Goal: Information Seeking & Learning: Learn about a topic

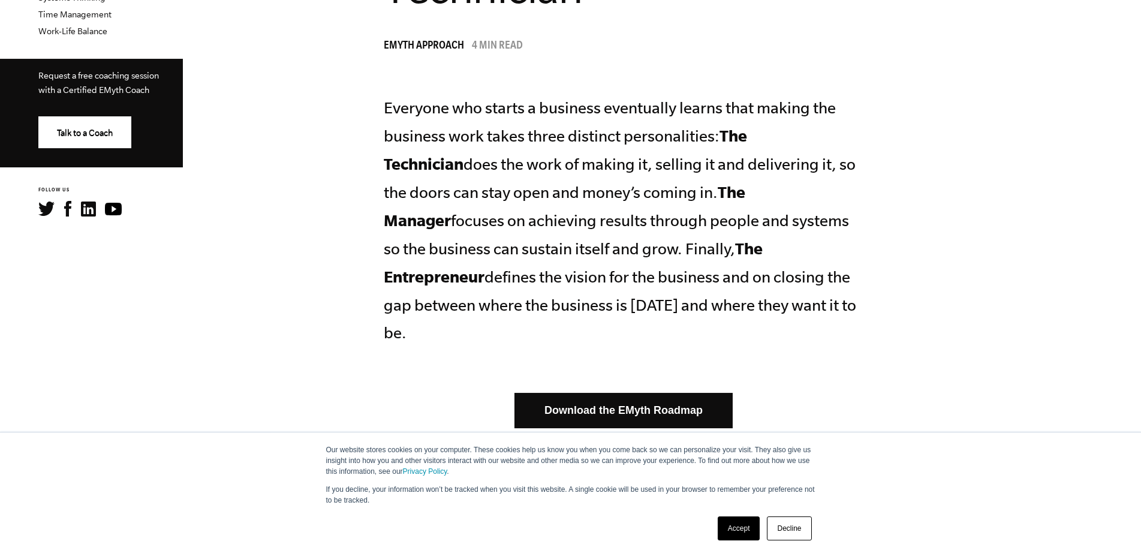
scroll to position [535, 0]
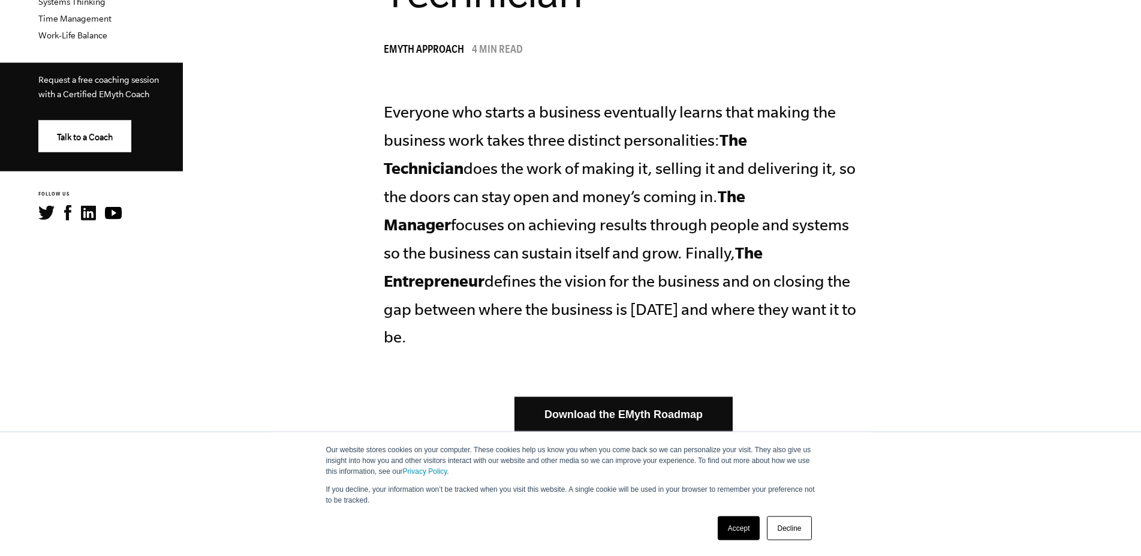
click at [691, 397] on link "Download the EMyth Roadmap" at bounding box center [624, 414] width 218 height 35
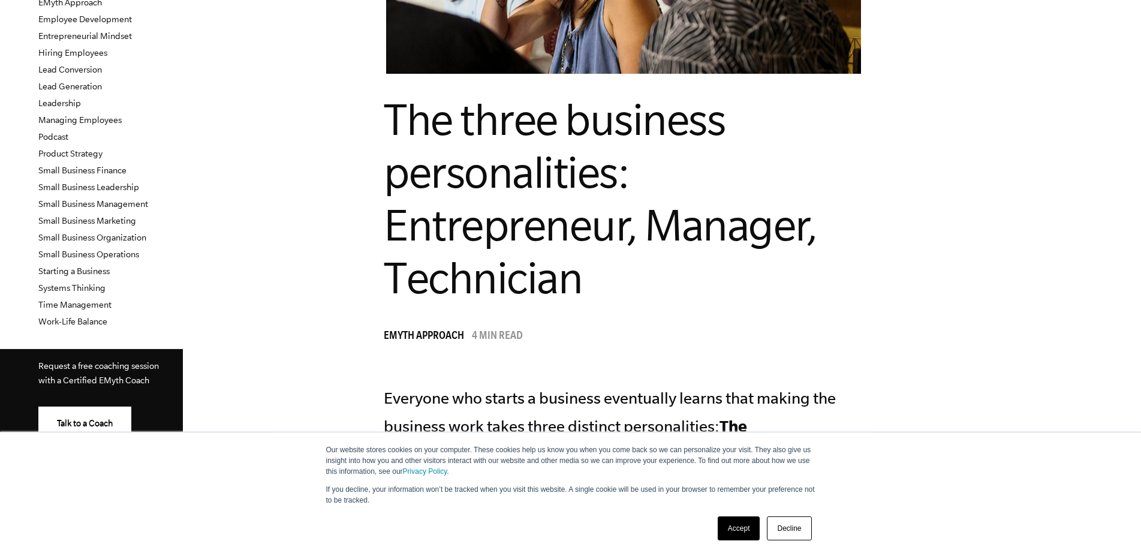
scroll to position [229, 0]
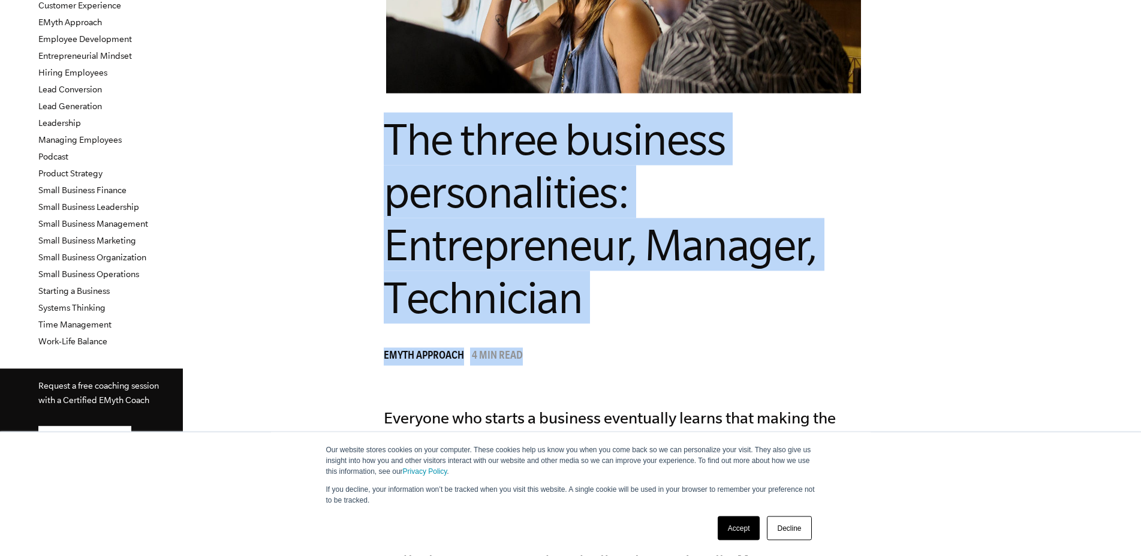
drag, startPoint x: 420, startPoint y: 130, endPoint x: 637, endPoint y: 339, distance: 301.2
copy header "The three business personalities: Entrepreneur, Manager, Technician EMyth Appro…"
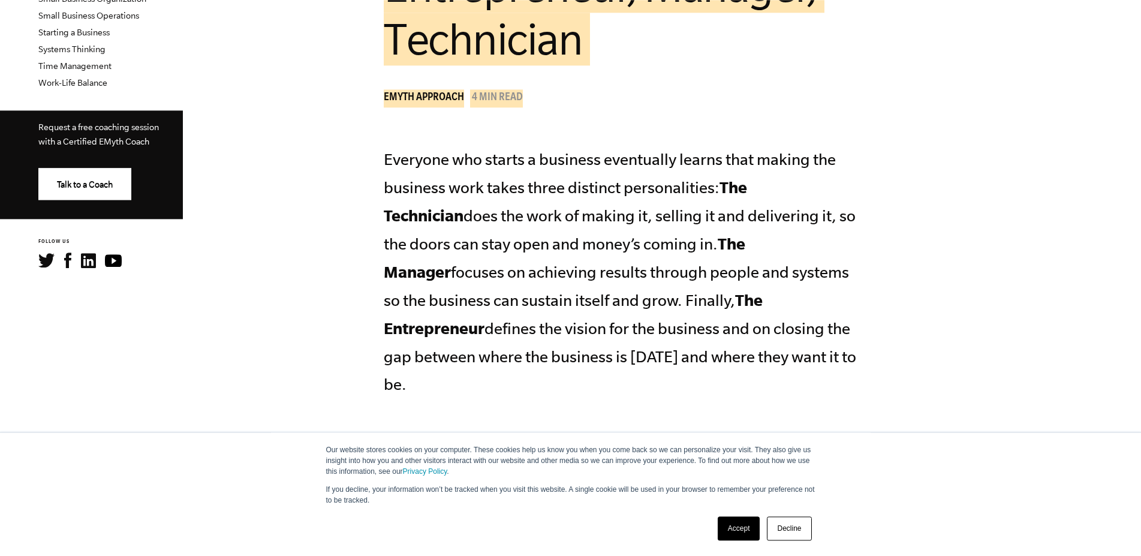
scroll to position [489, 0]
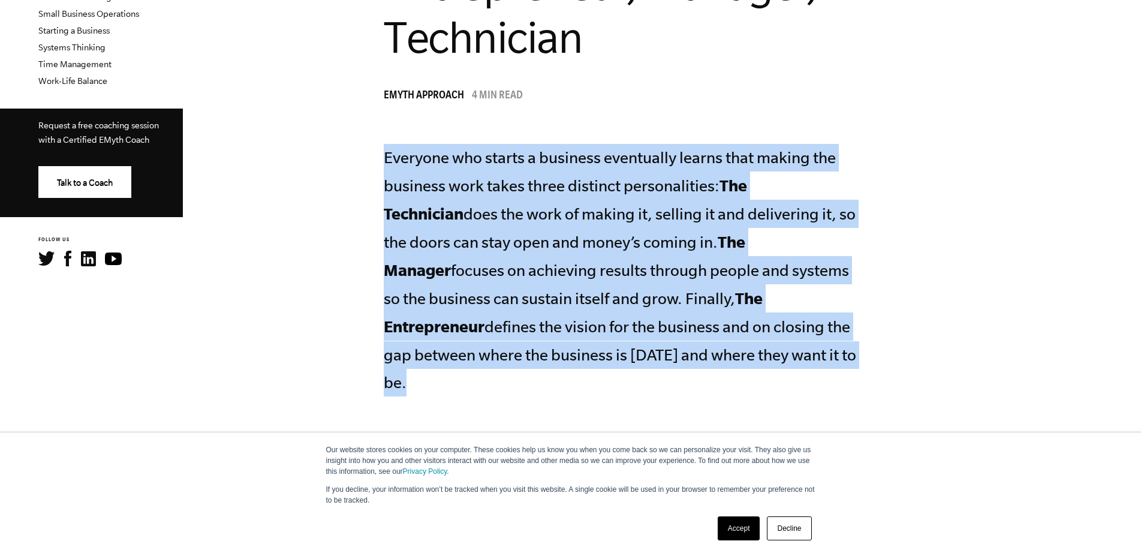
drag, startPoint x: 428, startPoint y: 155, endPoint x: 835, endPoint y: 374, distance: 461.6
click at [815, 350] on p "Everyone who starts a business eventually learns that making the business work …" at bounding box center [624, 270] width 480 height 253
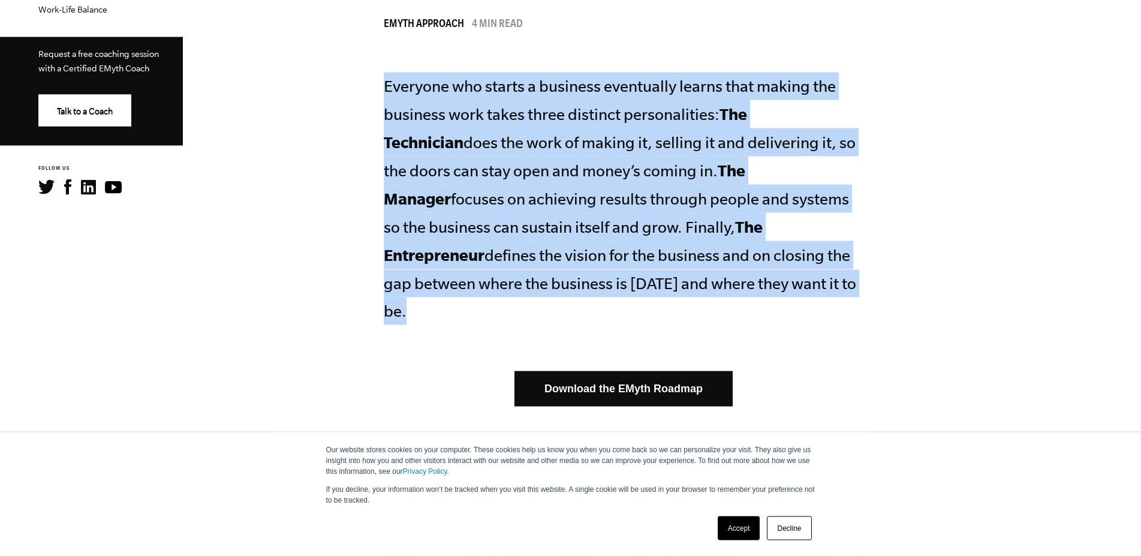
scroll to position [612, 0]
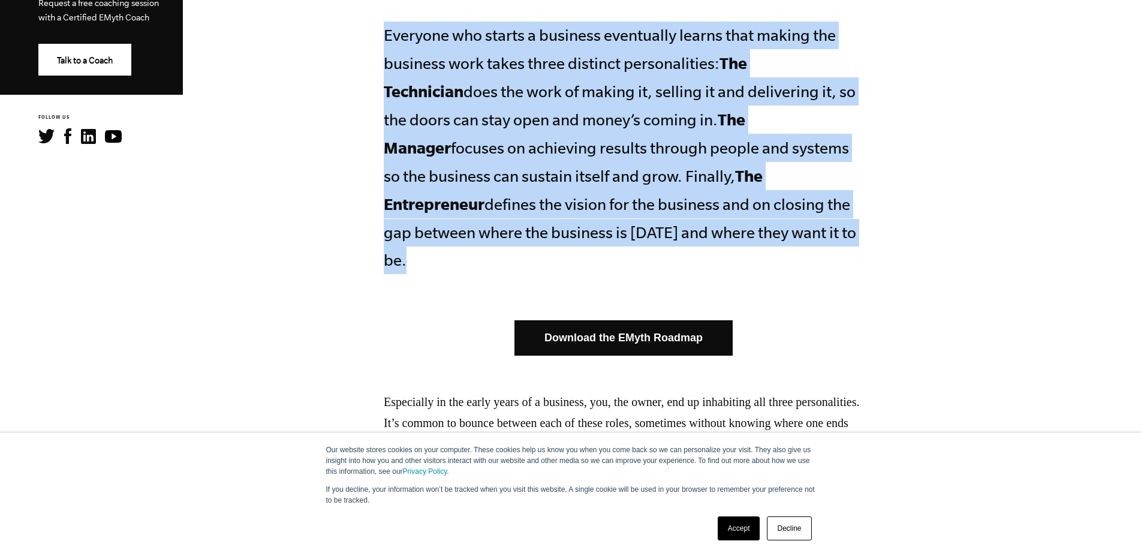
copy p "Everyone who starts a business eventually learns that making the business work …"
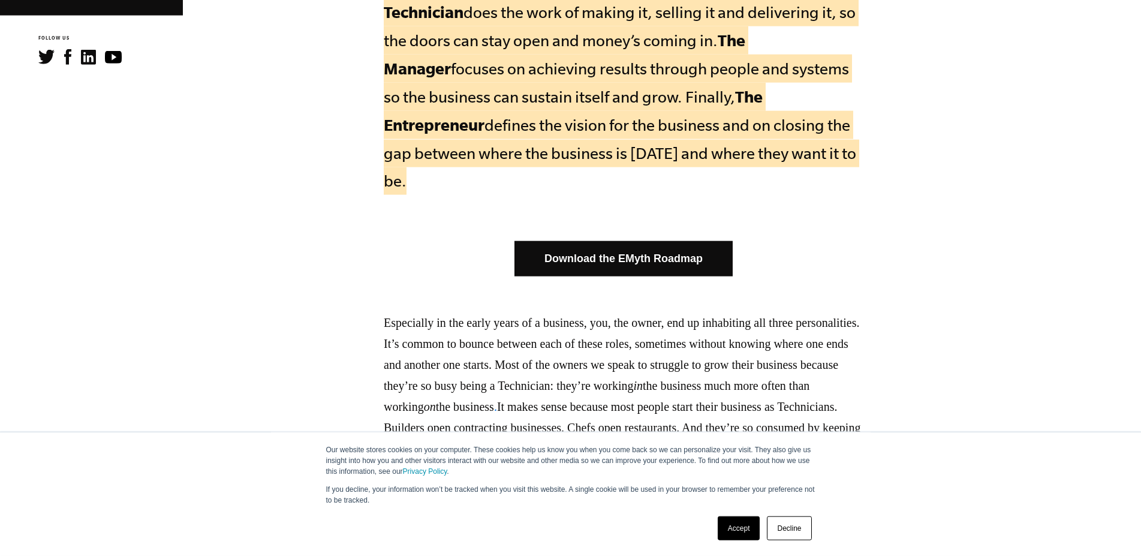
scroll to position [5539, 0]
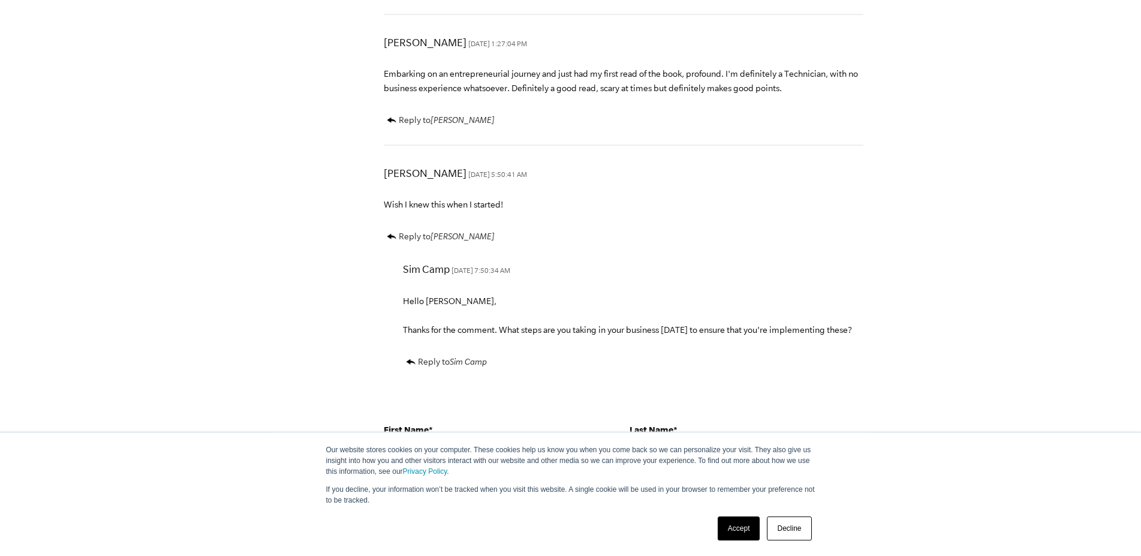
scroll to position [4921, 0]
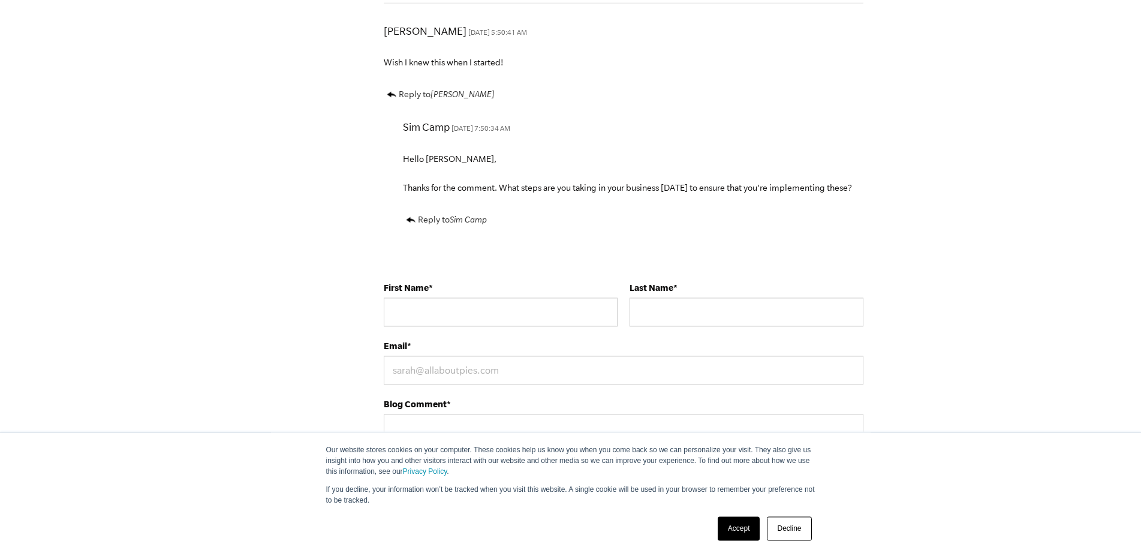
scroll to position [5120, 0]
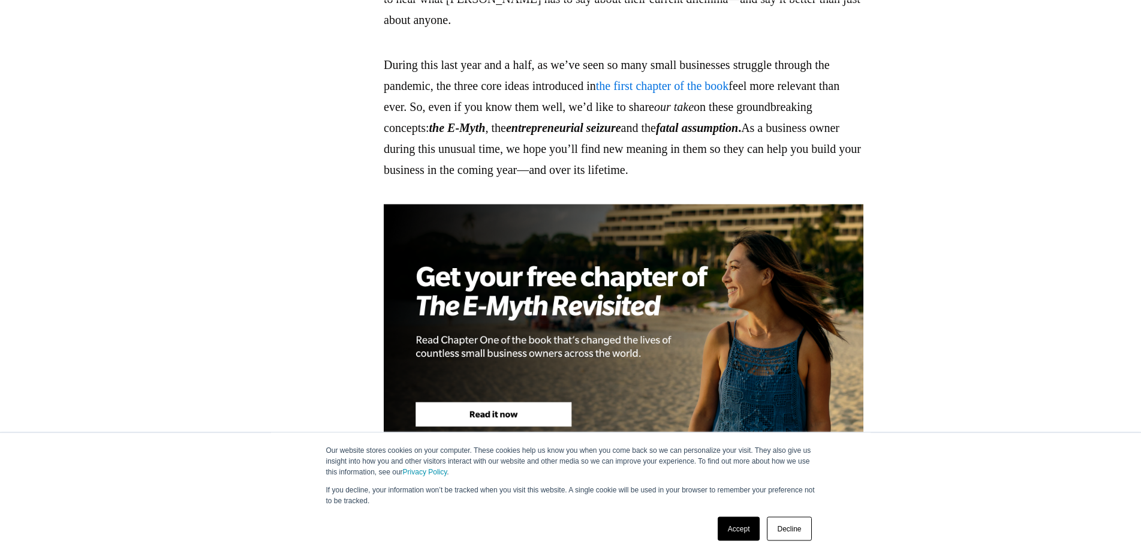
scroll to position [5579, 0]
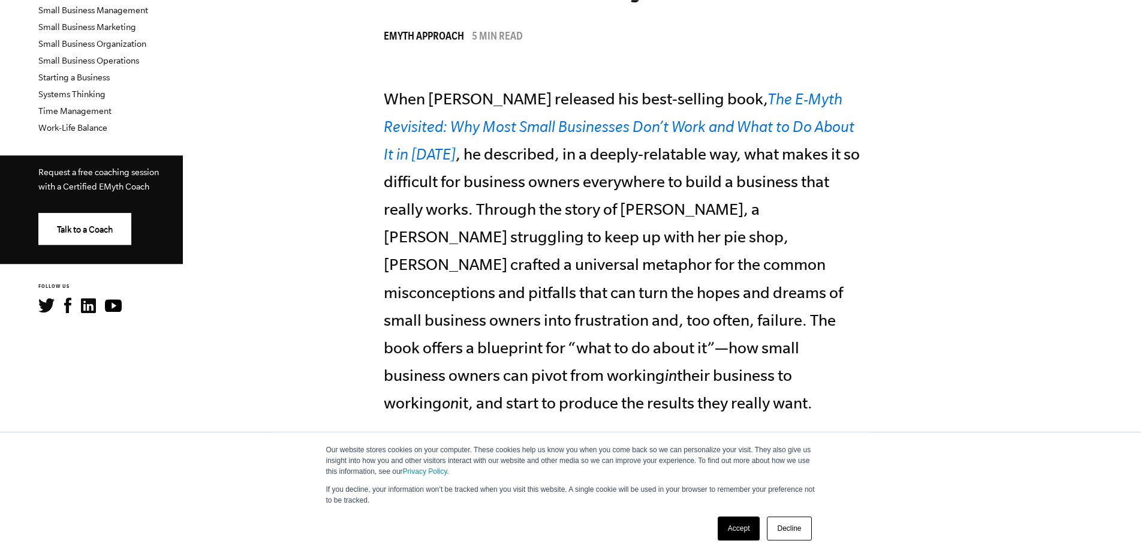
scroll to position [444, 0]
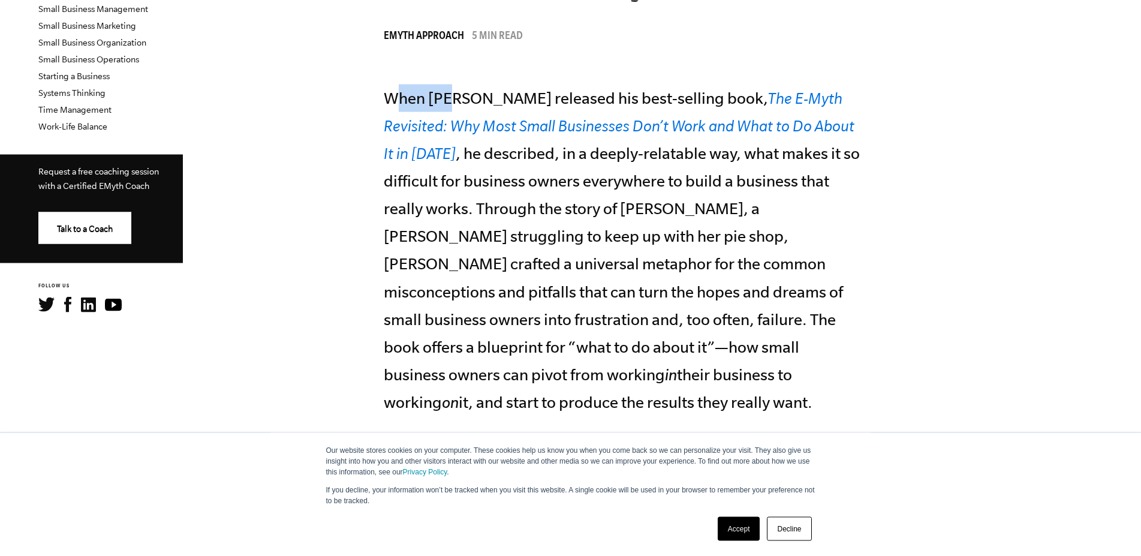
drag, startPoint x: 435, startPoint y: 98, endPoint x: 494, endPoint y: 100, distance: 59.4
click at [494, 100] on p "When [PERSON_NAME] released his best-selling book, The E-Myth Revisited: Why Mo…" at bounding box center [624, 250] width 480 height 332
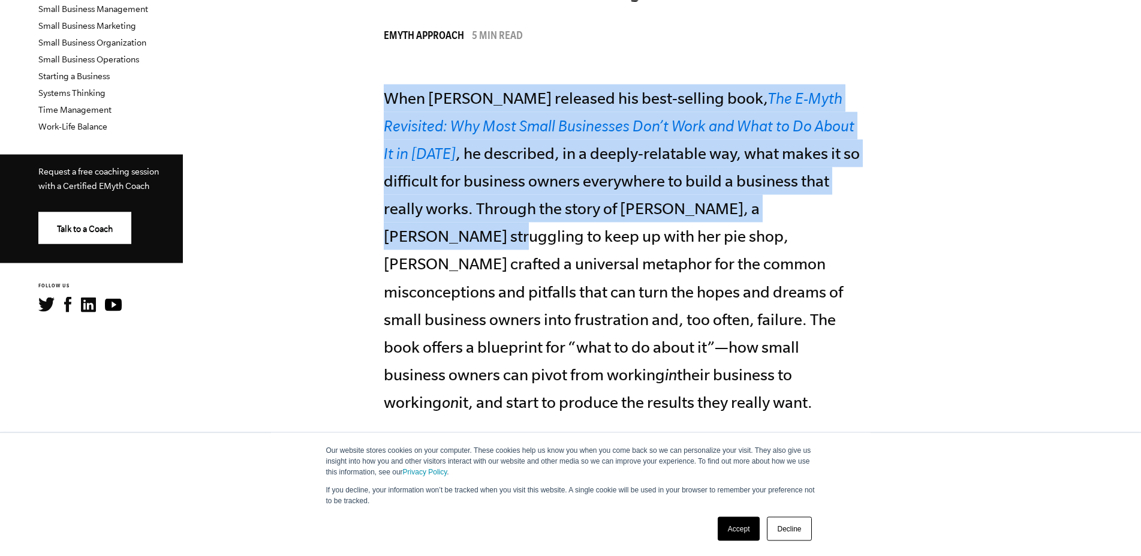
drag, startPoint x: 426, startPoint y: 96, endPoint x: 953, endPoint y: 244, distance: 547.1
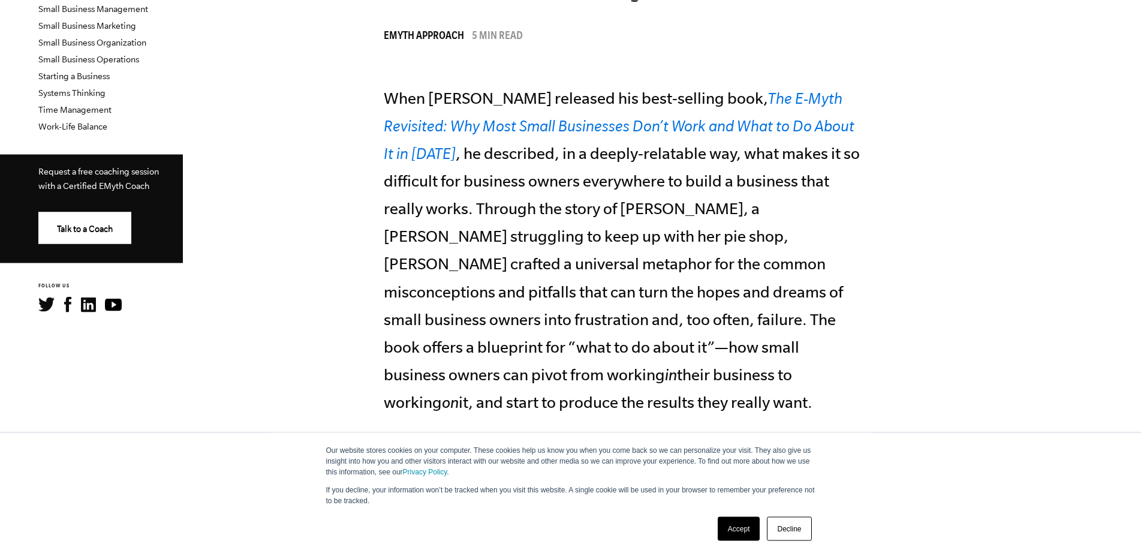
drag, startPoint x: 428, startPoint y: 98, endPoint x: 891, endPoint y: 353, distance: 529.4
copy p "When [PERSON_NAME] released his best-selling book, The E-Myth Revisited: Why Mo…"
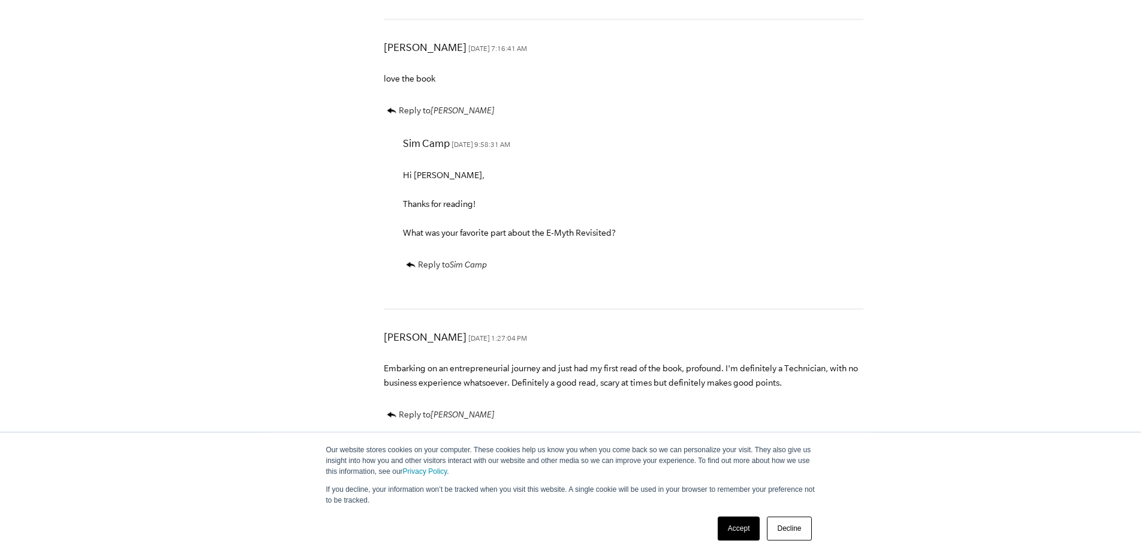
scroll to position [4692, 0]
